Goal: Information Seeking & Learning: Learn about a topic

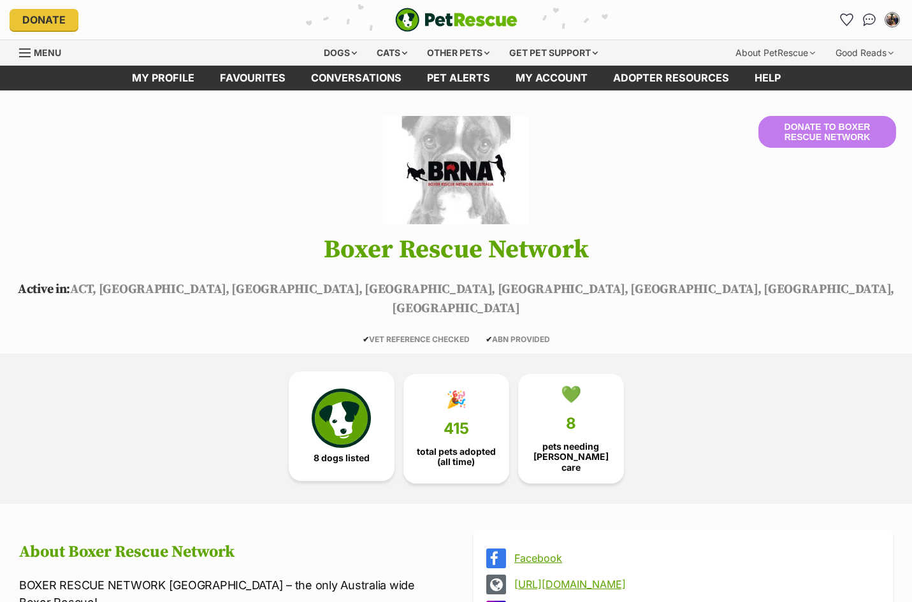
click at [336, 400] on img at bounding box center [341, 418] width 59 height 59
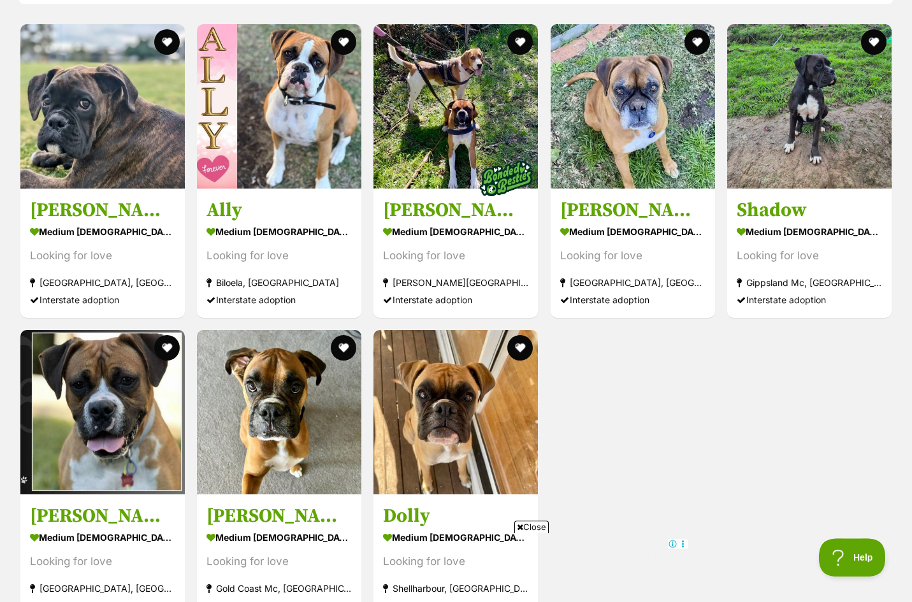
scroll to position [1251, 0]
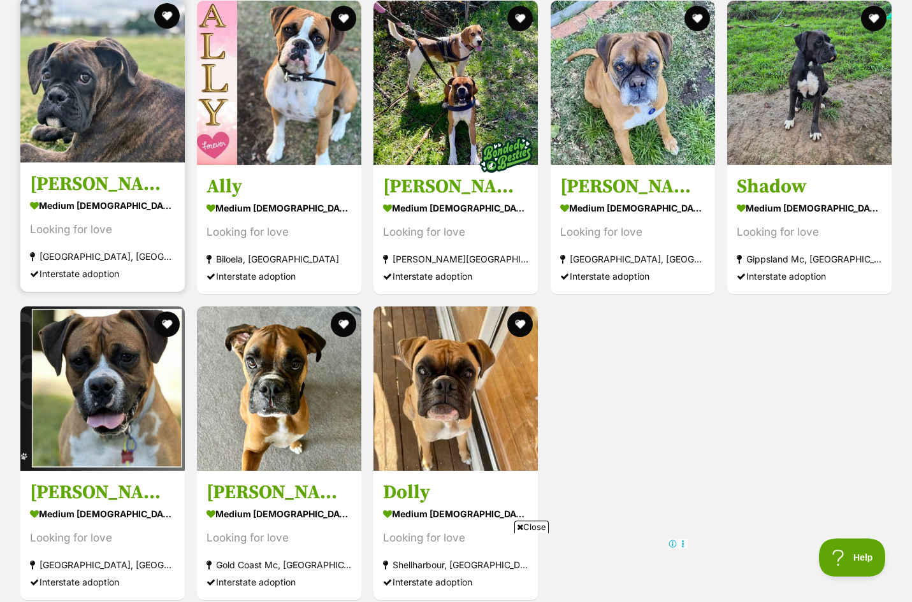
click at [58, 172] on h3 "[PERSON_NAME]" at bounding box center [102, 184] width 145 height 24
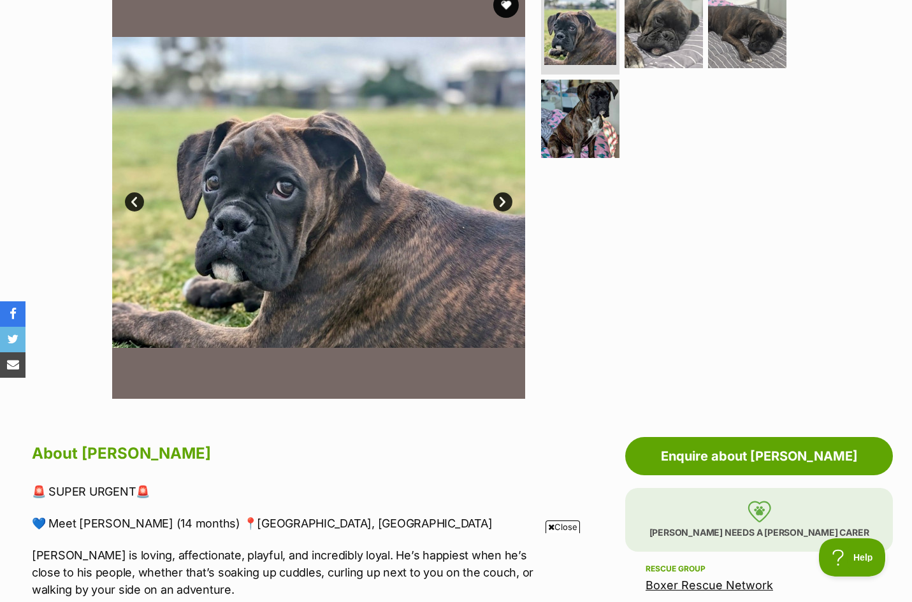
scroll to position [222, 0]
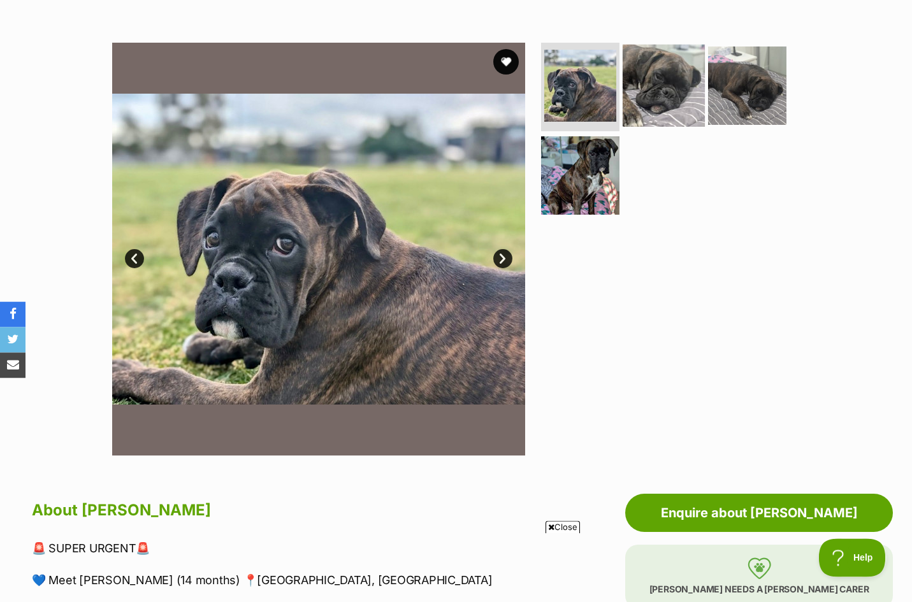
click at [662, 107] on img at bounding box center [664, 85] width 82 height 82
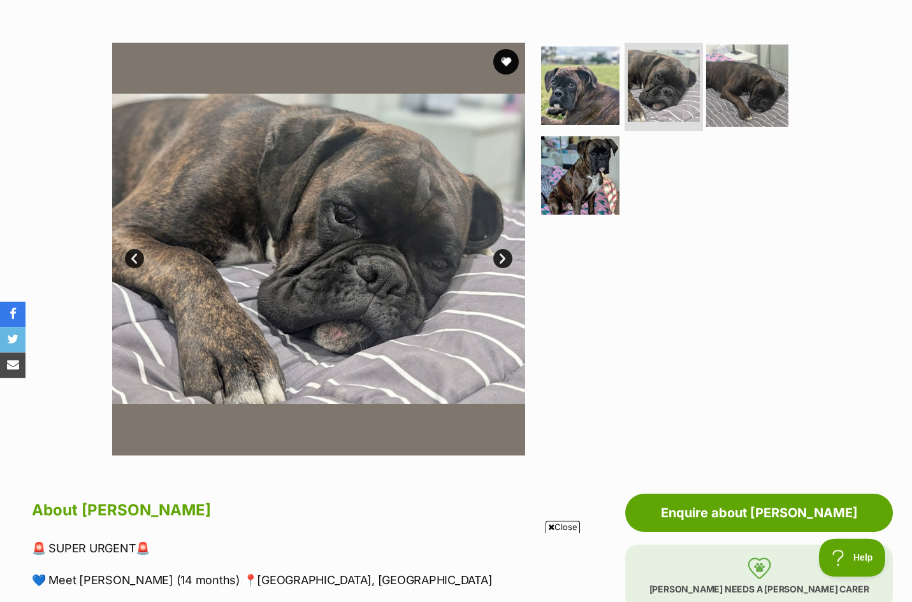
click at [730, 96] on img at bounding box center [747, 85] width 82 height 82
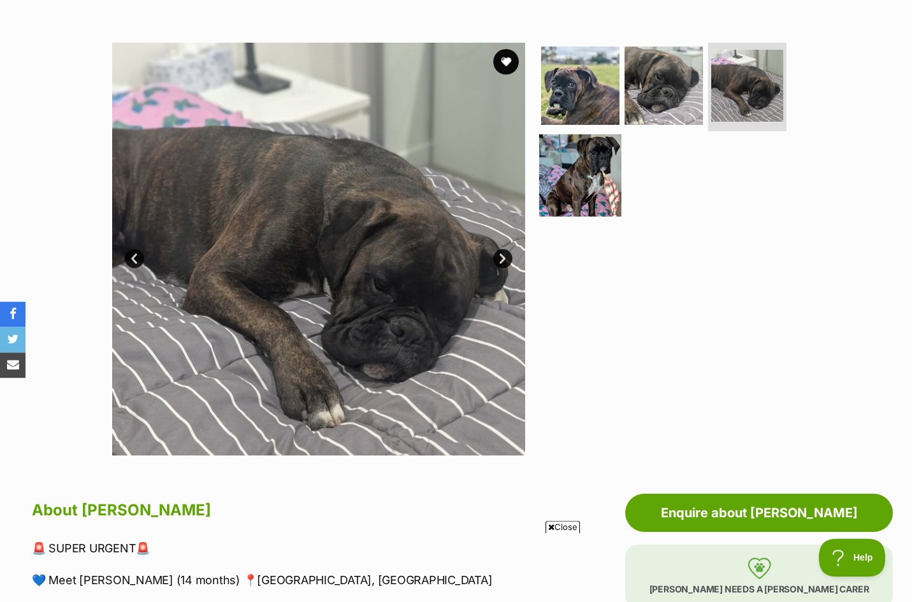
click at [596, 186] on img at bounding box center [580, 176] width 82 height 82
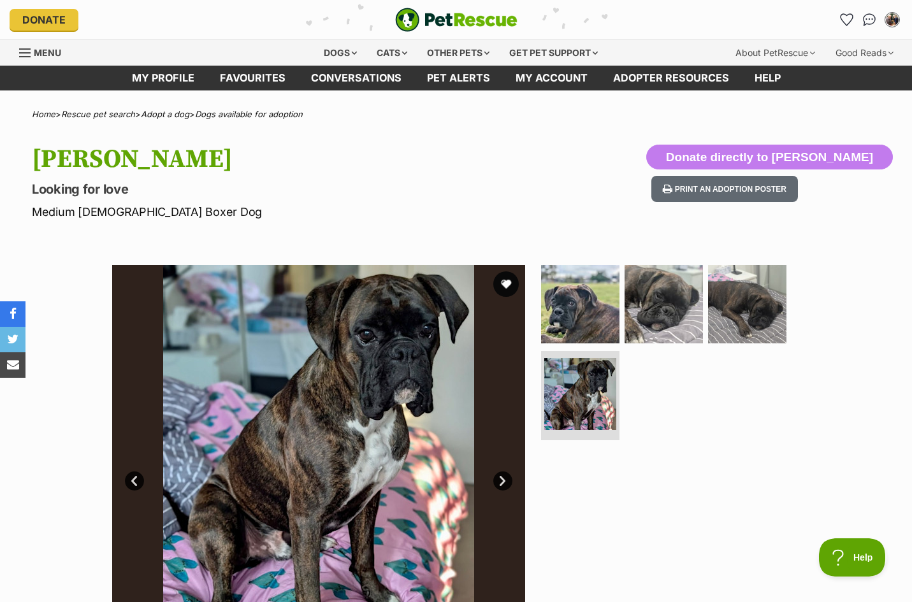
scroll to position [0, 0]
